Goal: Find specific page/section: Find specific page/section

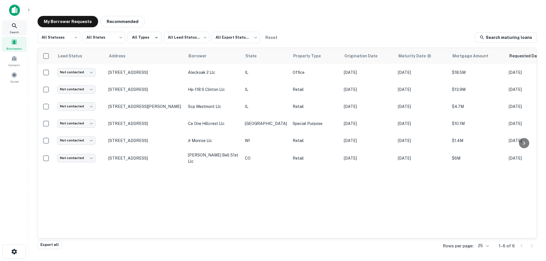
click at [13, 26] on icon at bounding box center [14, 25] width 5 height 5
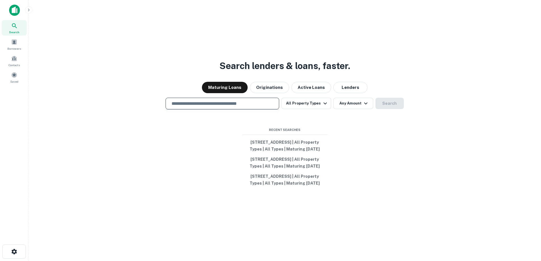
click at [197, 100] on input "text" at bounding box center [222, 103] width 109 height 7
type input "**********"
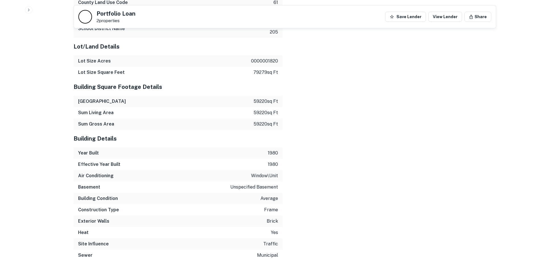
scroll to position [853, 0]
